Goal: Task Accomplishment & Management: Complete application form

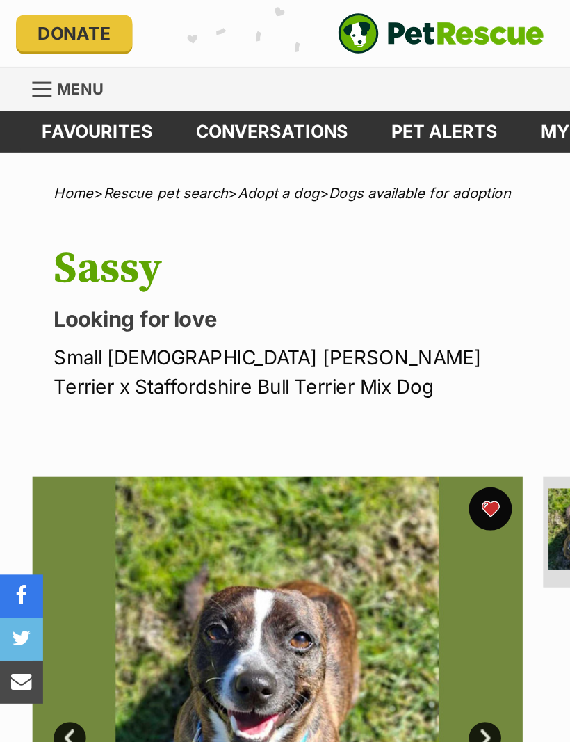
click at [73, 87] on link "Favourites" at bounding box center [62, 85] width 99 height 27
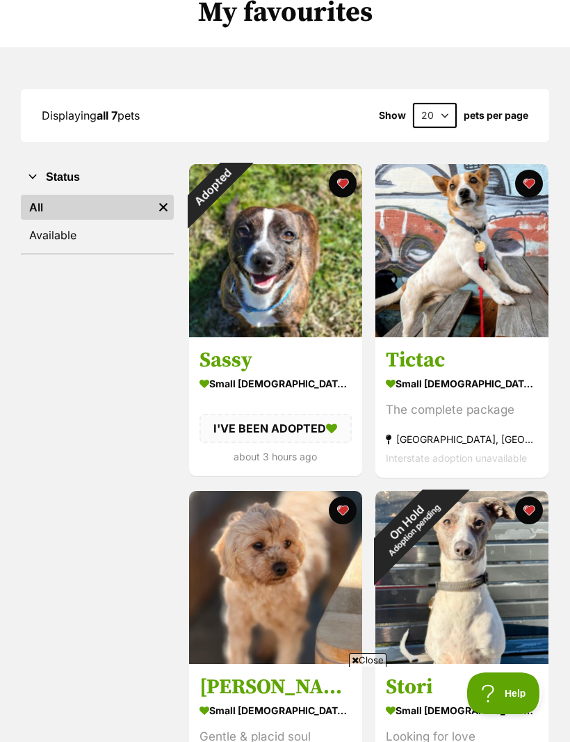
click at [437, 352] on h3 "Tictac" at bounding box center [462, 360] width 152 height 26
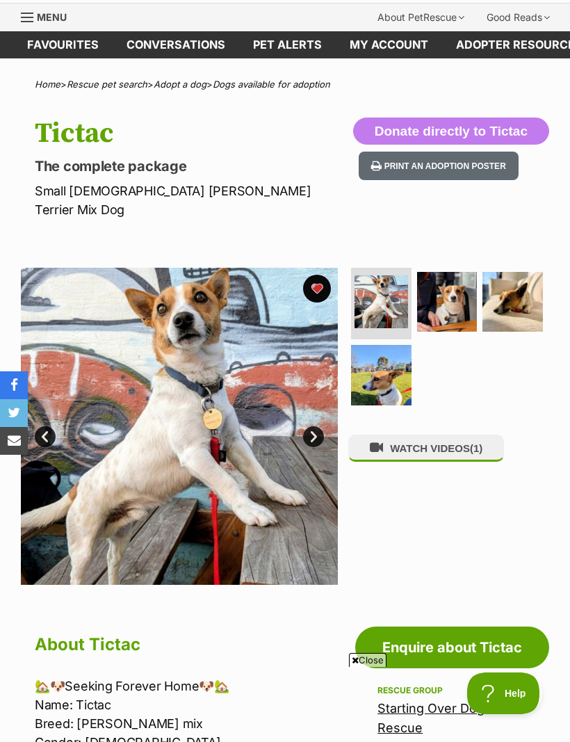
scroll to position [43, 0]
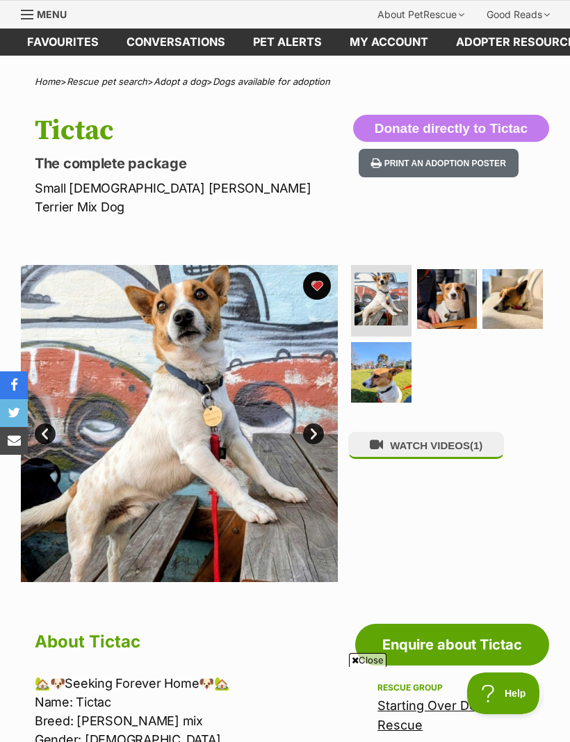
click at [448, 276] on img at bounding box center [447, 299] width 60 height 60
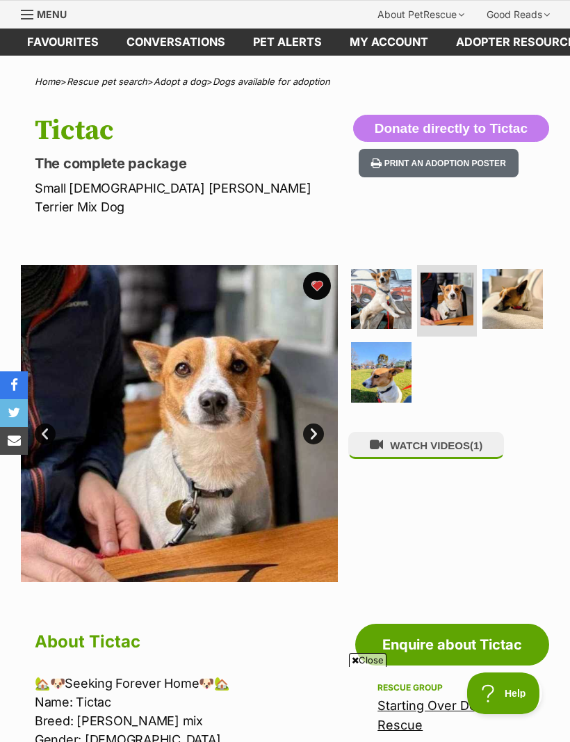
click at [514, 275] on img at bounding box center [512, 299] width 60 height 60
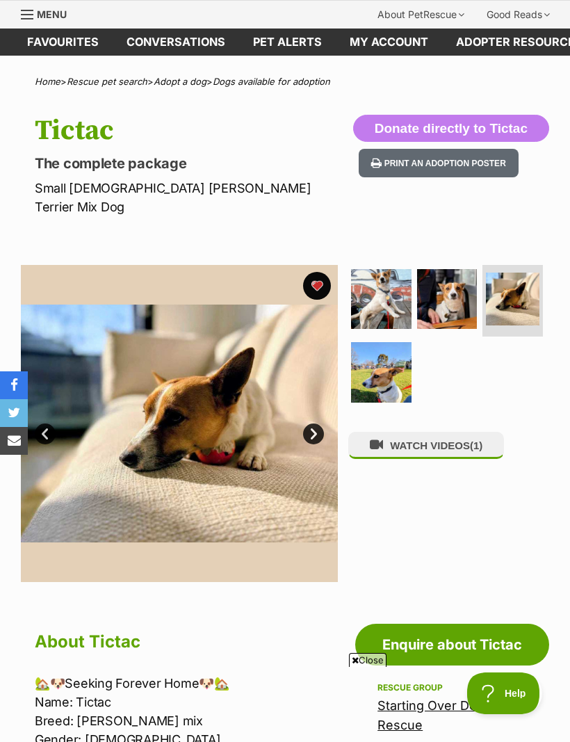
click at [395, 349] on img at bounding box center [381, 372] width 60 height 60
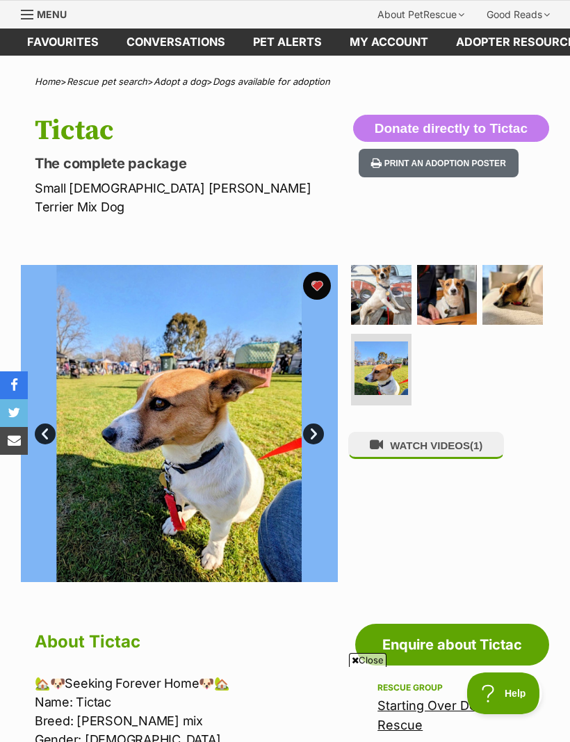
click at [374, 283] on img at bounding box center [381, 295] width 60 height 60
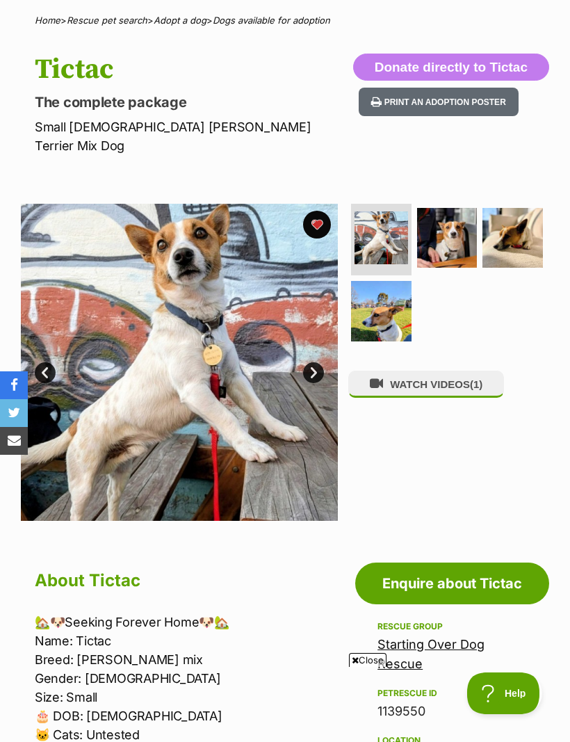
scroll to position [0, 0]
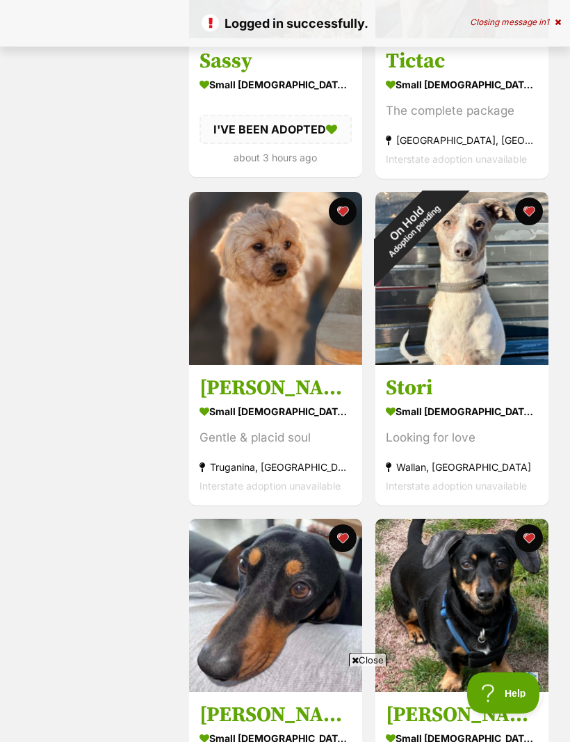
scroll to position [419, 0]
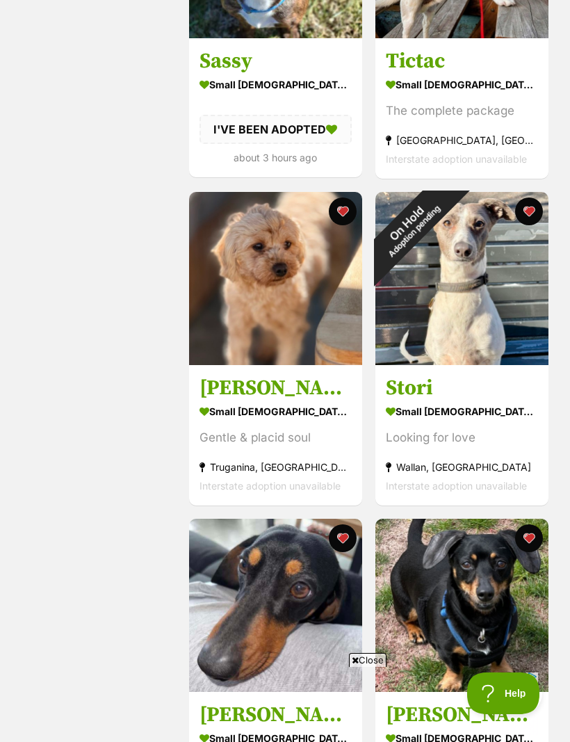
click at [292, 329] on img at bounding box center [275, 278] width 173 height 173
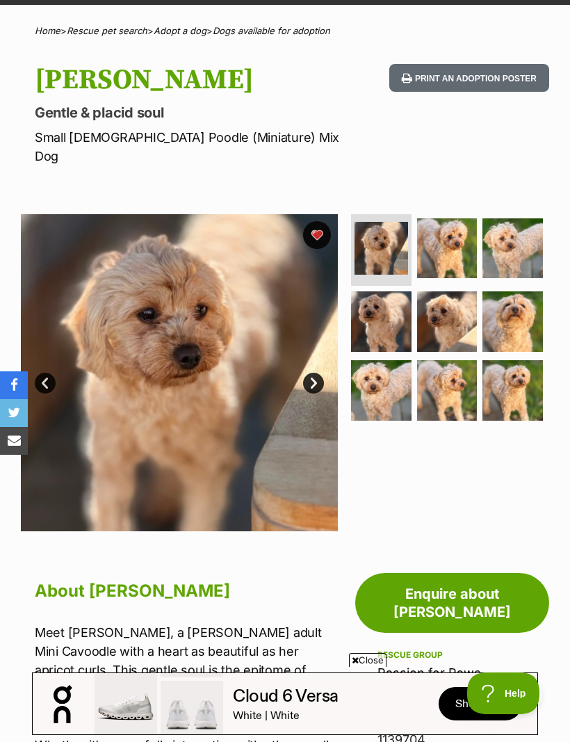
click at [458, 577] on link "Enquire about [PERSON_NAME]" at bounding box center [452, 603] width 194 height 60
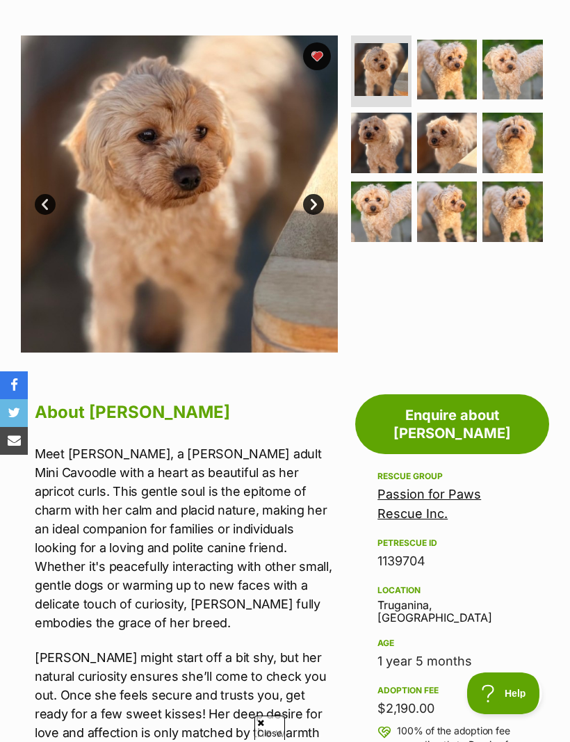
scroll to position [273, 0]
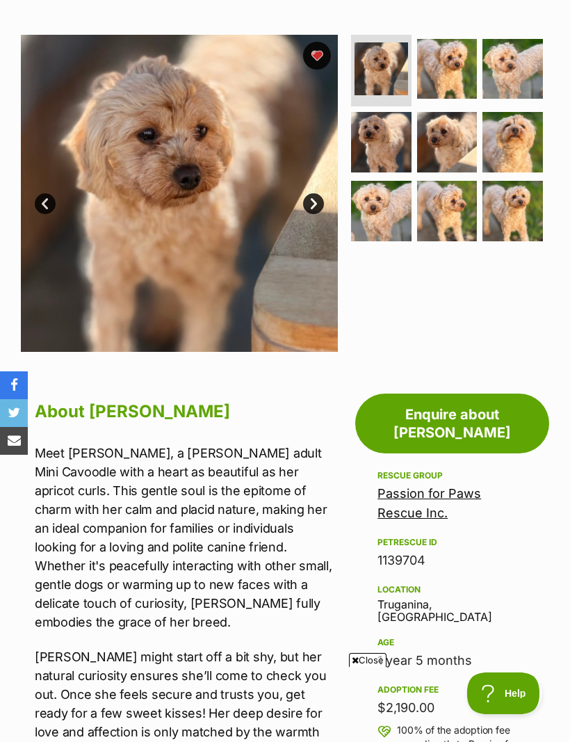
click at [477, 459] on div at bounding box center [285, 98] width 570 height 742
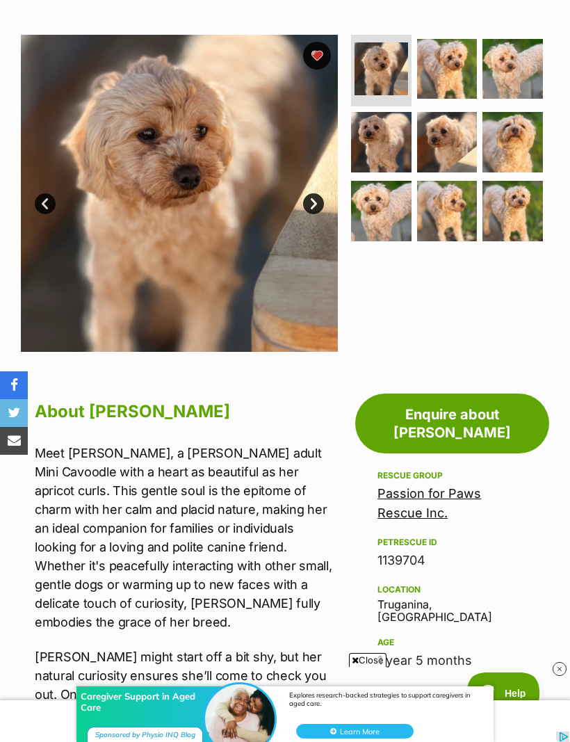
scroll to position [0, 0]
click at [481, 486] on link "Passion for Paws Rescue Inc." at bounding box center [429, 503] width 104 height 34
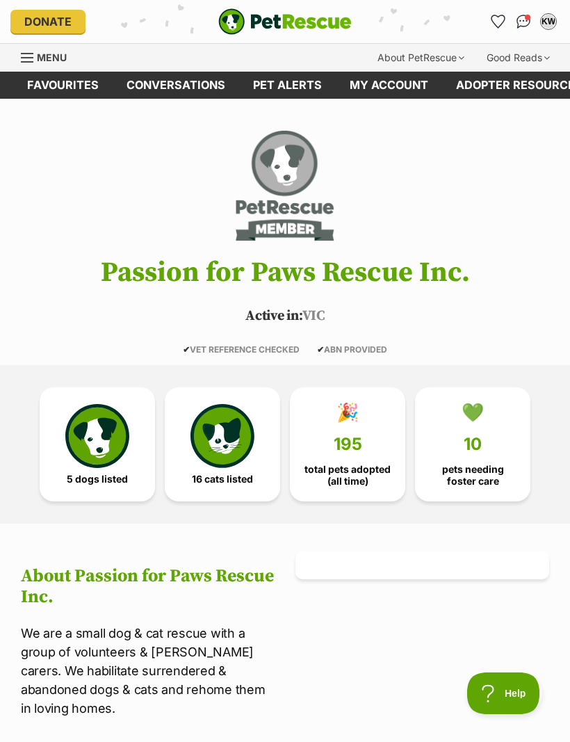
click at [103, 444] on img at bounding box center [97, 436] width 64 height 64
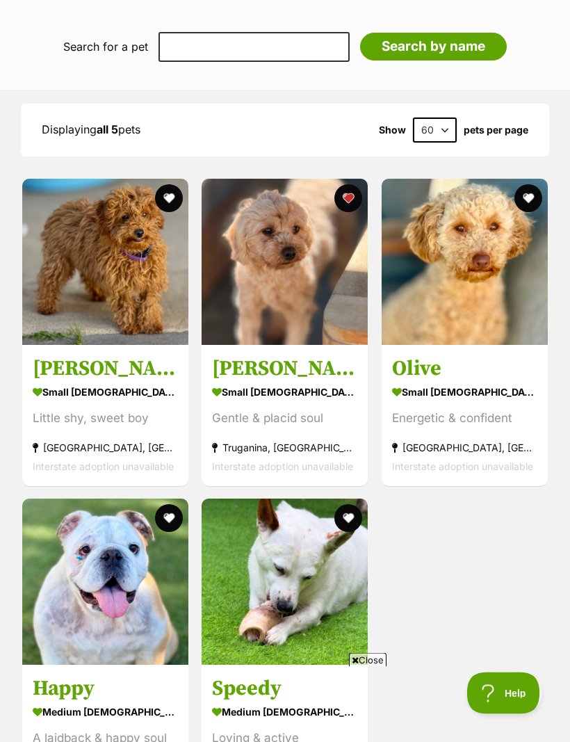
scroll to position [1202, 0]
click at [266, 270] on img at bounding box center [285, 262] width 166 height 166
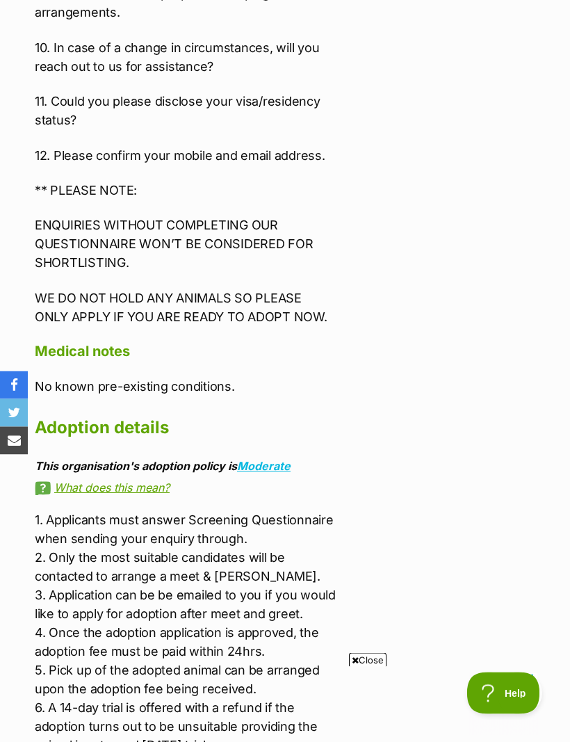
scroll to position [2291, 0]
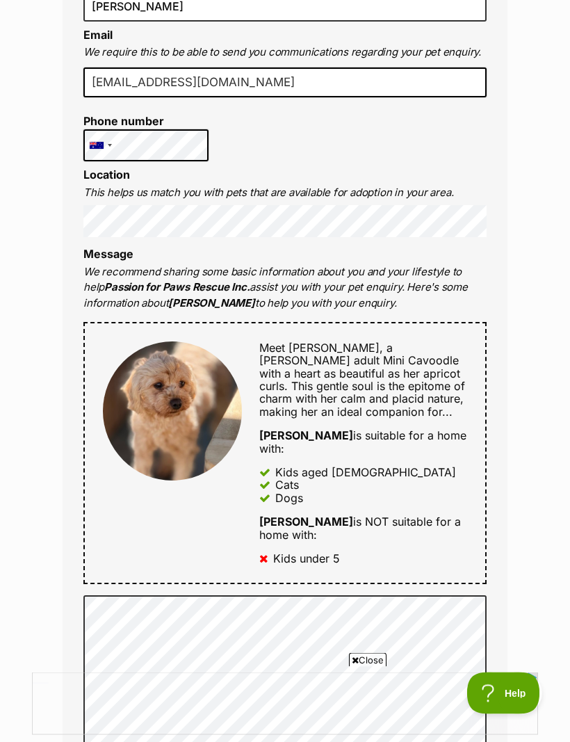
scroll to position [384, 0]
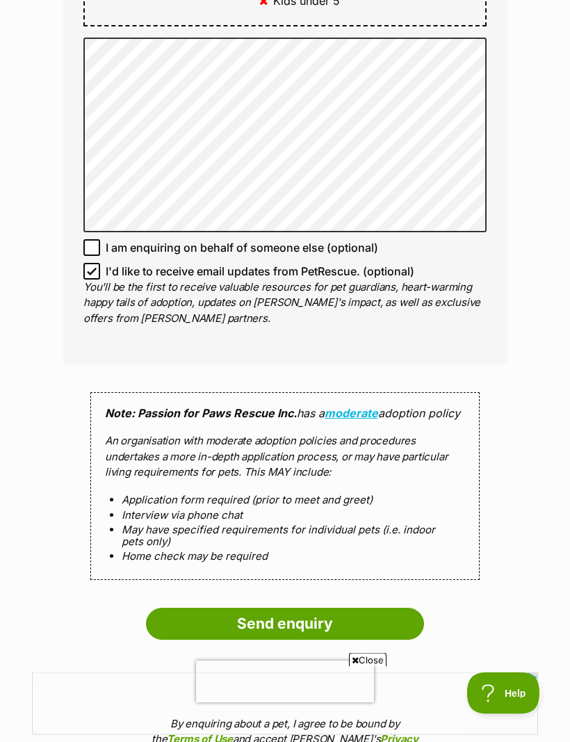
click at [288, 608] on input "Send enquiry" at bounding box center [285, 624] width 278 height 32
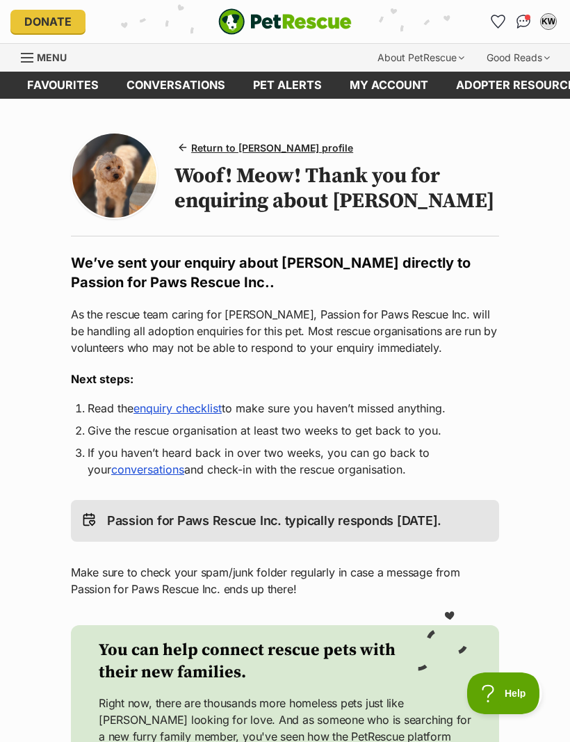
click at [54, 86] on link "Favourites" at bounding box center [62, 85] width 99 height 27
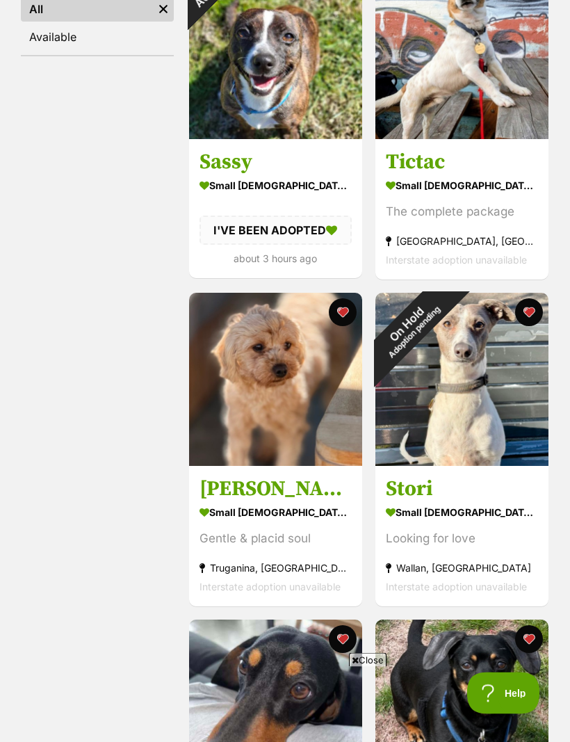
scroll to position [323, 0]
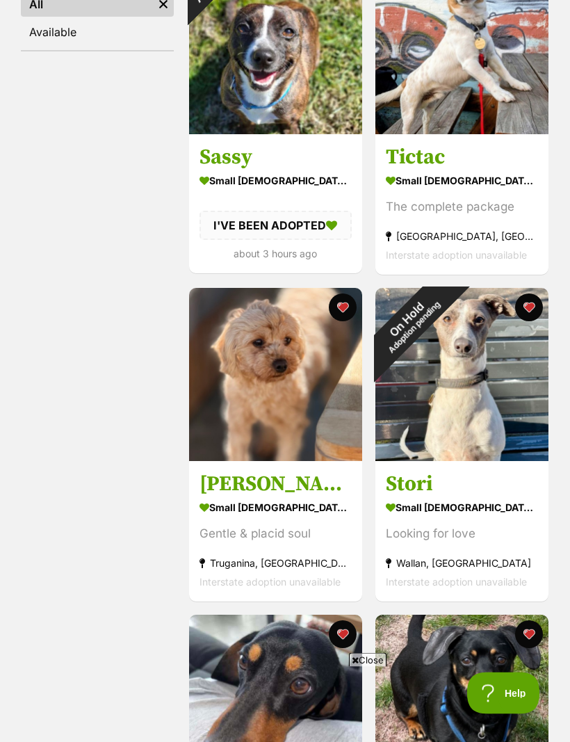
click at [439, 358] on div "On Hold Adoption pending" at bounding box center [410, 323] width 70 height 70
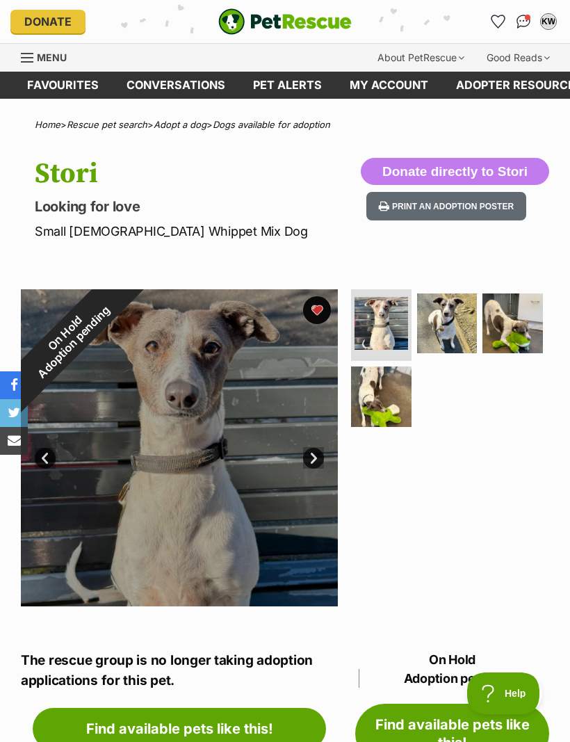
click at [66, 84] on link "Favourites" at bounding box center [62, 85] width 99 height 27
click at [70, 90] on link "Favourites" at bounding box center [62, 85] width 99 height 27
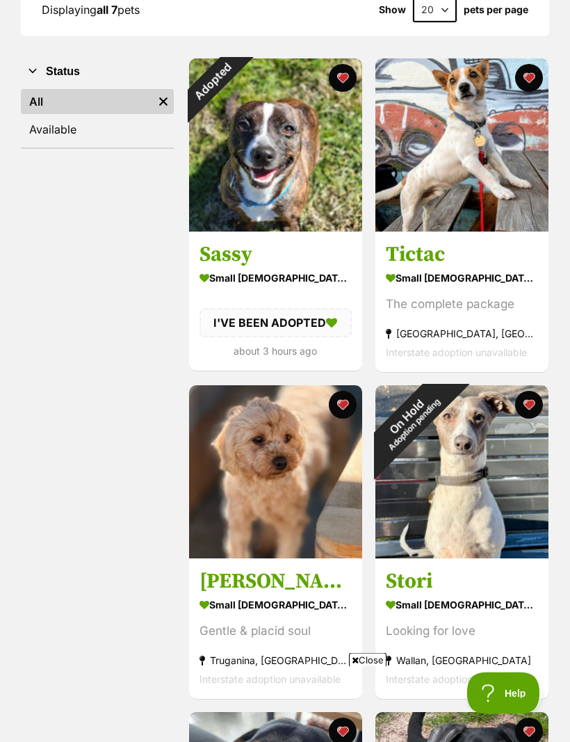
scroll to position [226, 0]
click at [445, 455] on div "On Hold Adoption pending" at bounding box center [410, 420] width 70 height 70
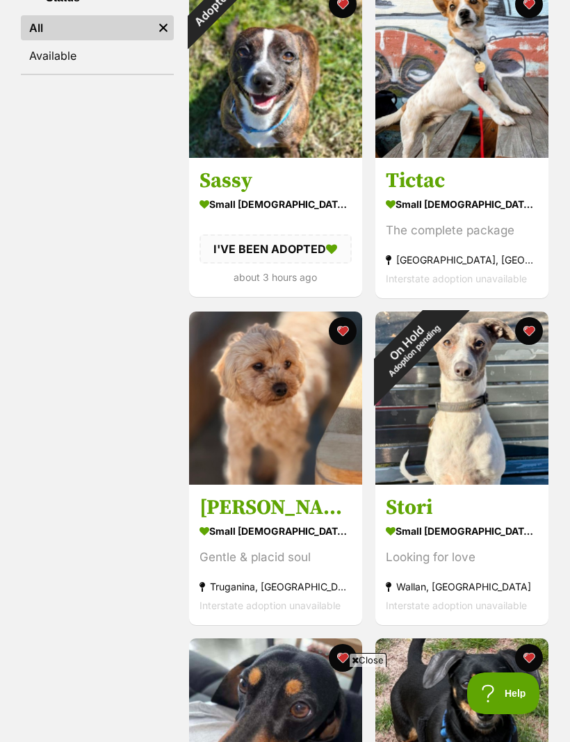
scroll to position [298, 0]
